Goal: Task Accomplishment & Management: Manage account settings

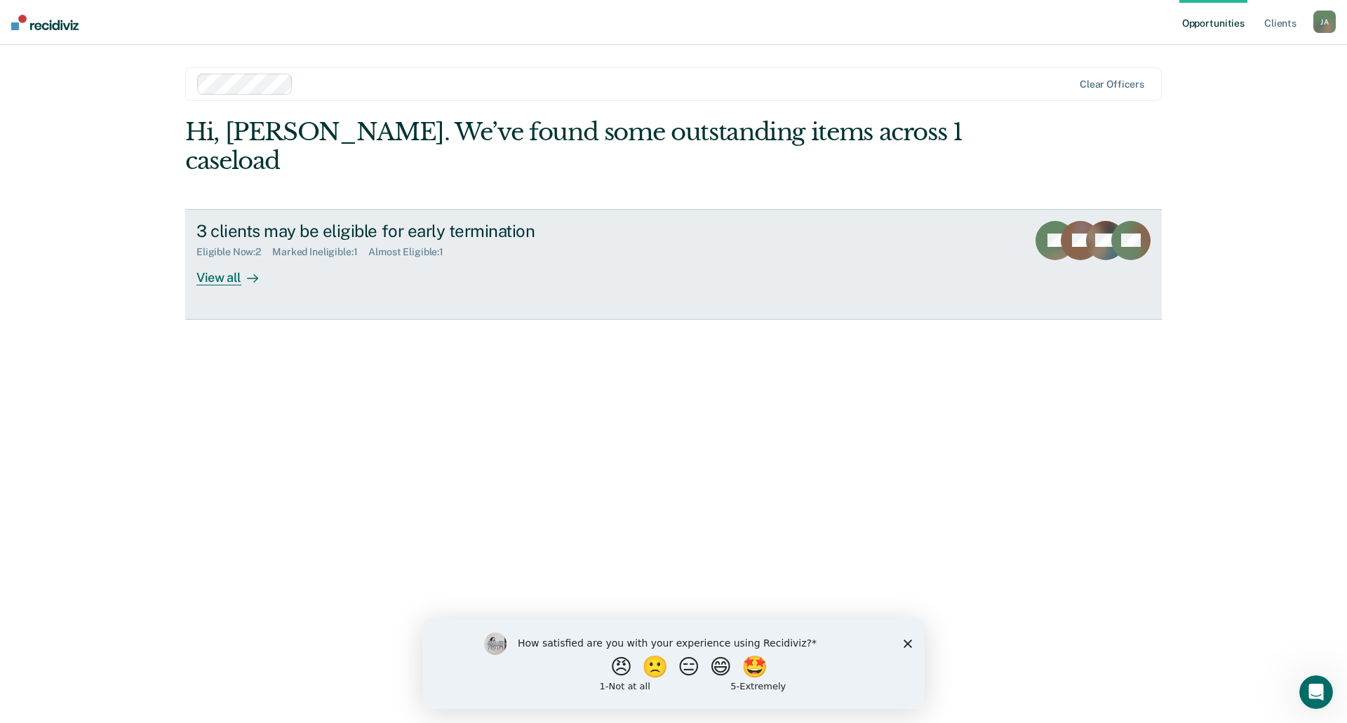
click at [229, 258] on div "View all" at bounding box center [235, 271] width 79 height 27
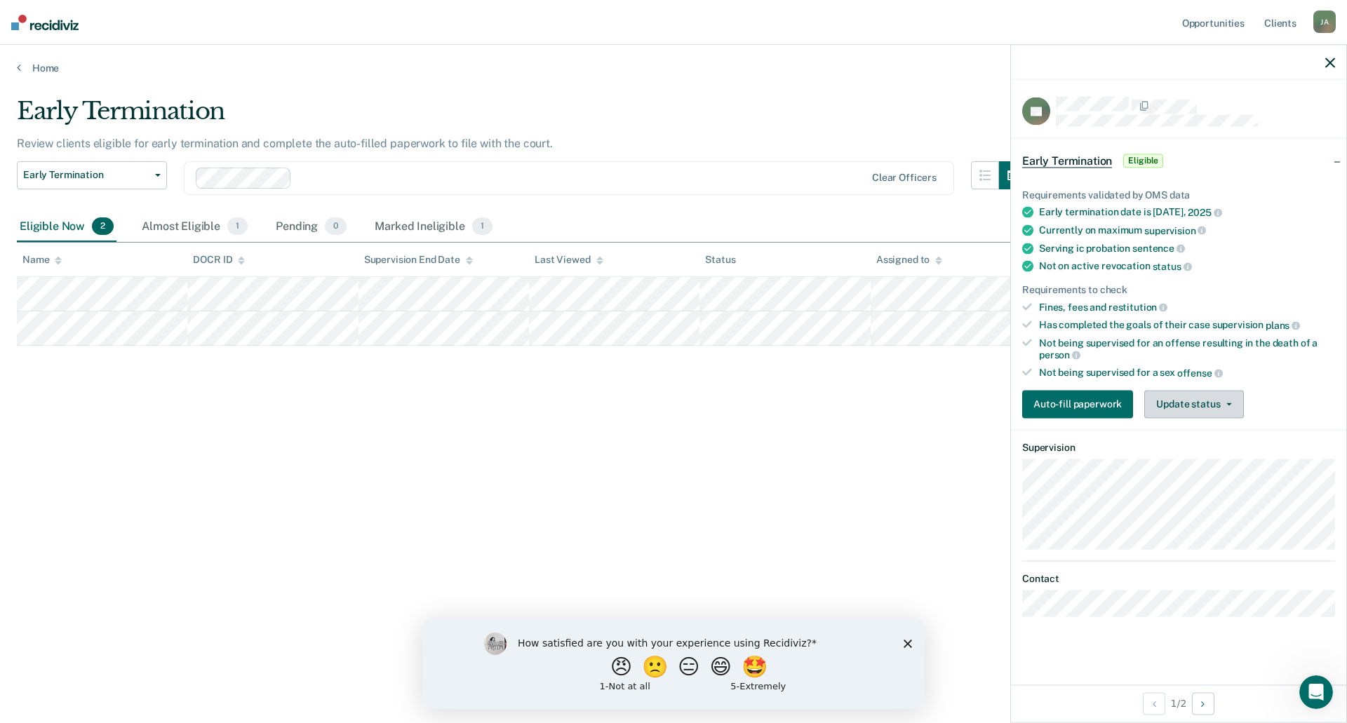
click at [1167, 401] on button "Update status" at bounding box center [1193, 404] width 99 height 28
click at [800, 448] on div "Early Termination Review clients eligible for early termination and complete th…" at bounding box center [673, 357] width 1313 height 521
click at [1198, 403] on button "Update status" at bounding box center [1193, 404] width 99 height 28
click at [1173, 460] on button "Mark Ineligible" at bounding box center [1211, 460] width 135 height 22
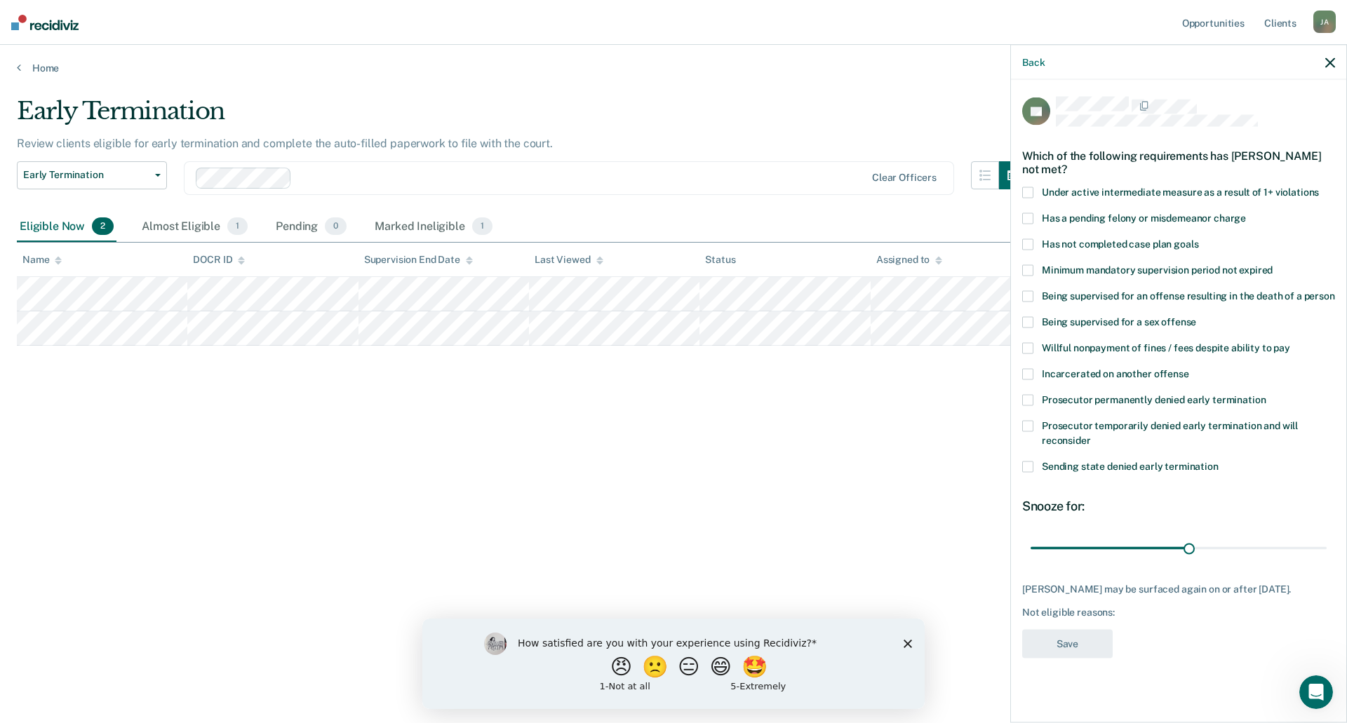
click at [841, 508] on div "Early Termination Review clients eligible for early termination and complete th…" at bounding box center [673, 357] width 1313 height 521
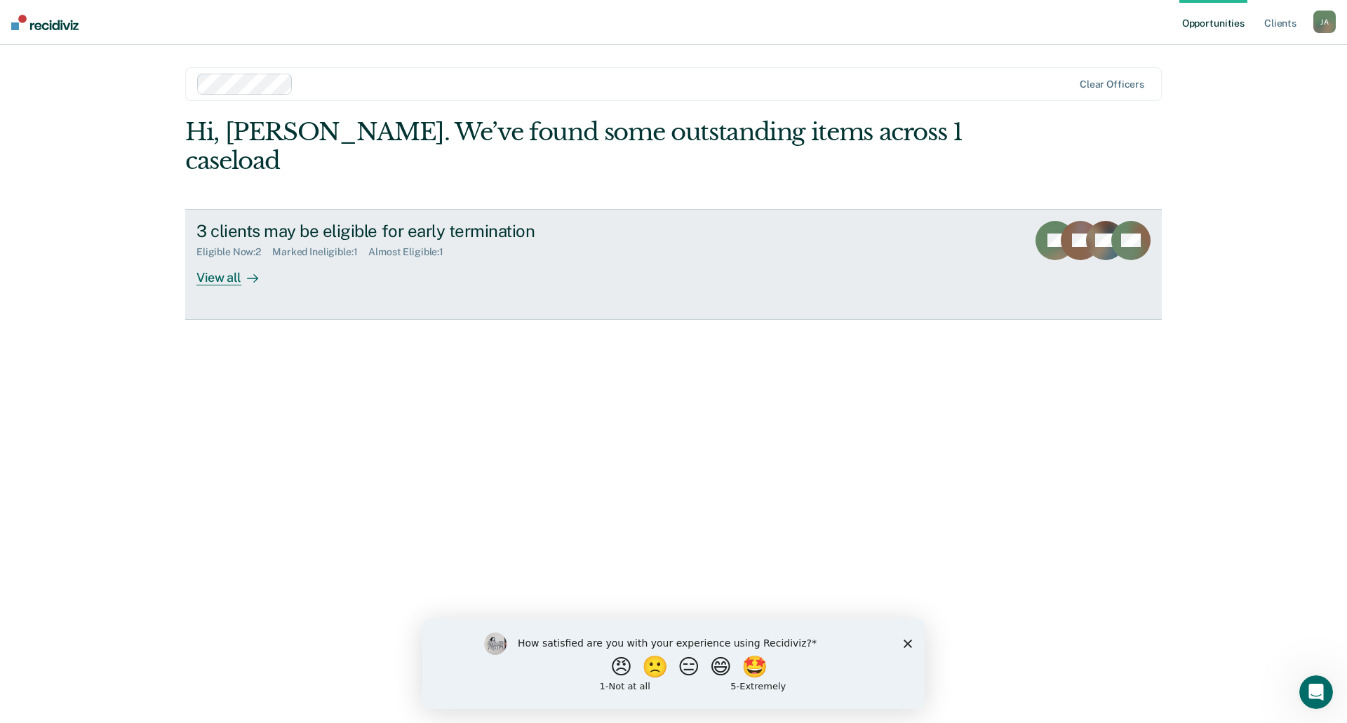
click at [226, 258] on div "View all" at bounding box center [235, 271] width 79 height 27
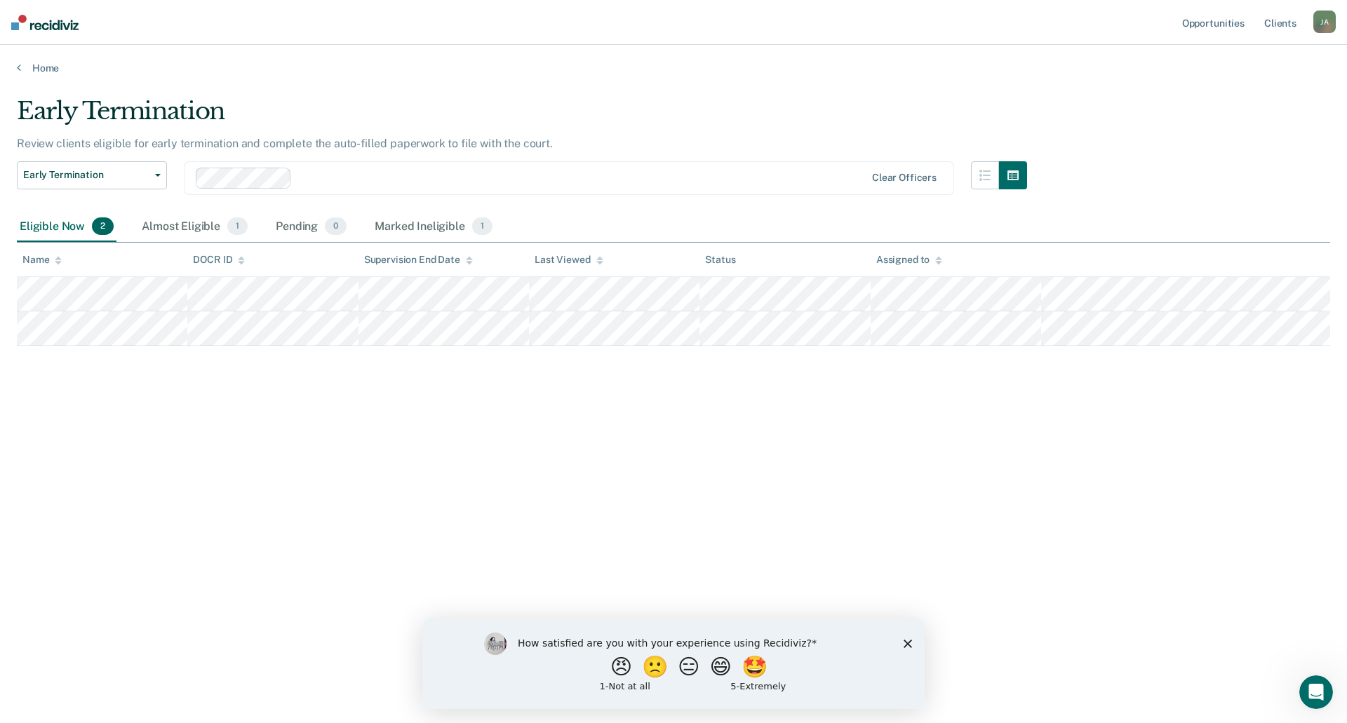
click at [1327, 29] on div "[PERSON_NAME]" at bounding box center [1324, 22] width 22 height 22
click at [1219, 95] on link "Log Out" at bounding box center [1268, 92] width 113 height 12
